Goal: Task Accomplishment & Management: Complete application form

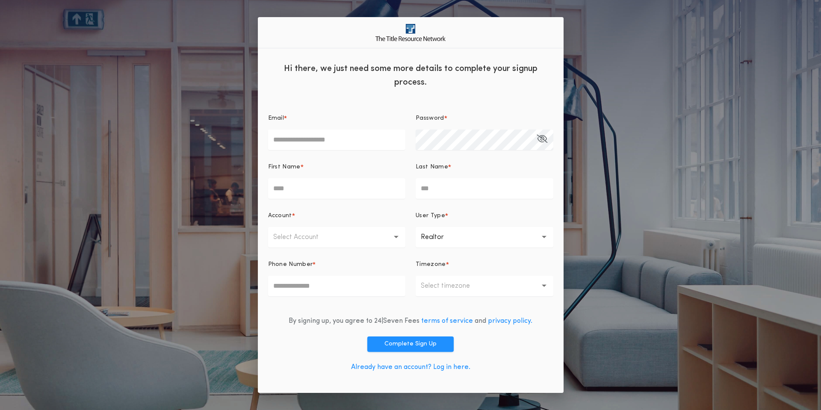
click at [496, 310] on div "By signing up, you agree to 24|Seven Fees terms of service and privacy policy. …" at bounding box center [410, 346] width 285 height 74
click at [446, 368] on link "Already have an account? Log in here." at bounding box center [410, 367] width 119 height 7
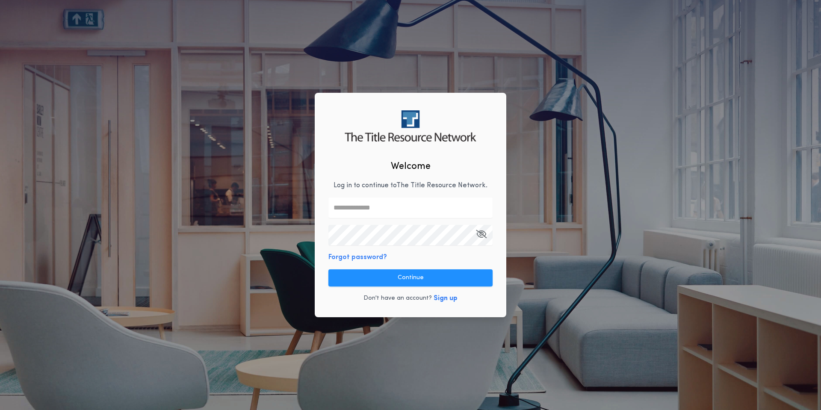
click at [399, 209] on input "text" at bounding box center [410, 208] width 164 height 21
type input "**********"
